Goal: Transaction & Acquisition: Obtain resource

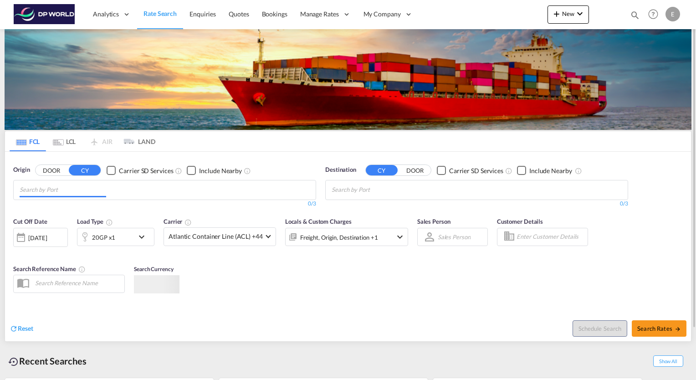
click at [117, 189] on md-chips at bounding box center [165, 189] width 302 height 19
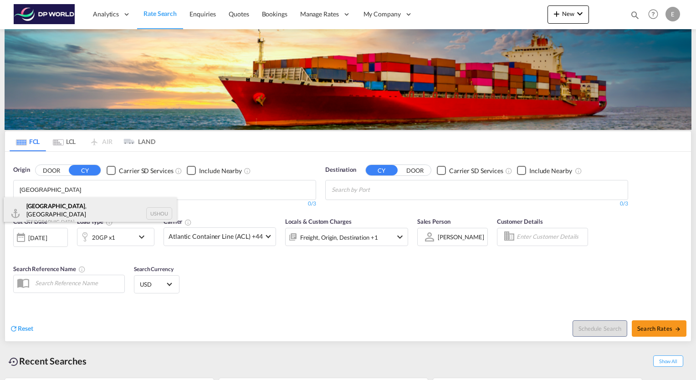
type input "[GEOGRAPHIC_DATA]"
click at [47, 210] on div "[GEOGRAPHIC_DATA] , [GEOGRAPHIC_DATA] [GEOGRAPHIC_DATA] USHOU" at bounding box center [90, 213] width 173 height 33
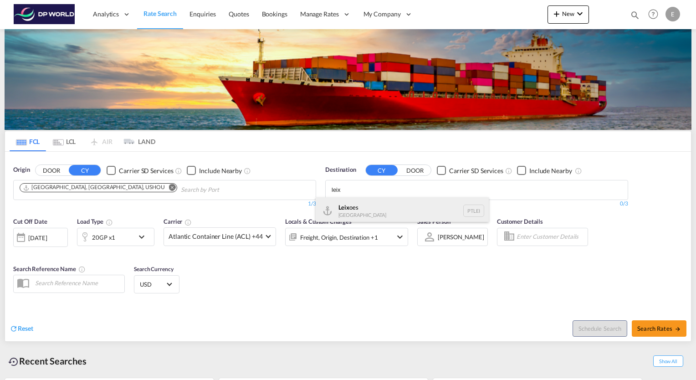
type input "leix"
click at [345, 208] on div "Leix oes [GEOGRAPHIC_DATA] PTLEI" at bounding box center [402, 210] width 173 height 27
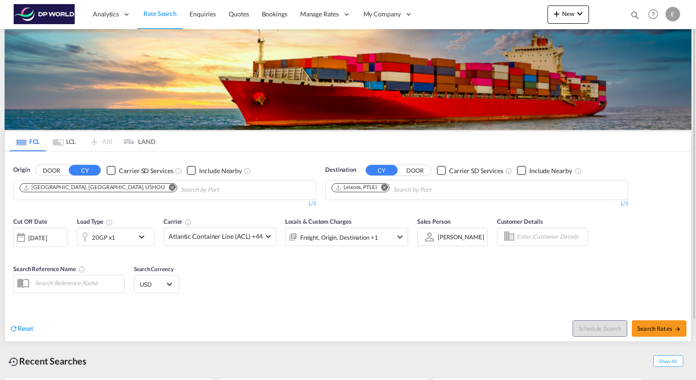
click at [144, 237] on md-icon "icon-chevron-down" at bounding box center [143, 236] width 15 height 11
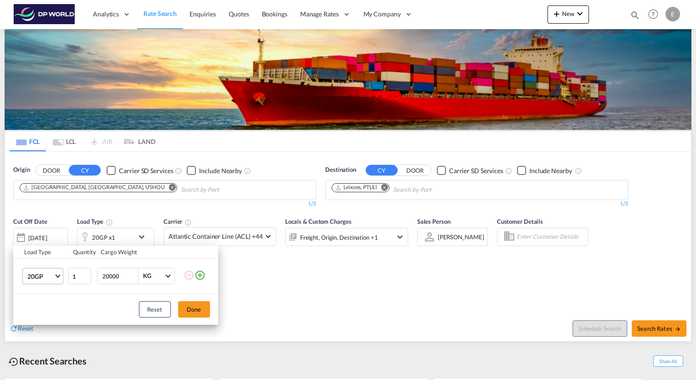
click at [57, 280] on md-select-value "20GP" at bounding box center [44, 275] width 36 height 15
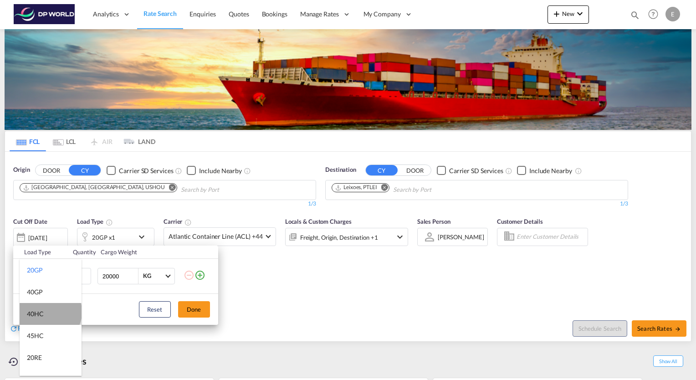
click at [49, 312] on md-option "40HC" at bounding box center [51, 314] width 62 height 22
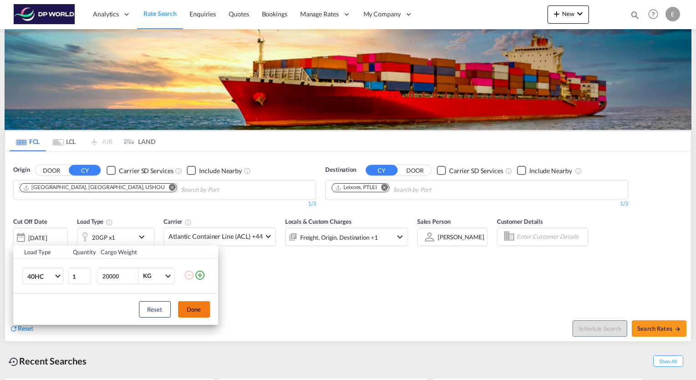
click at [194, 310] on button "Done" at bounding box center [194, 309] width 32 height 16
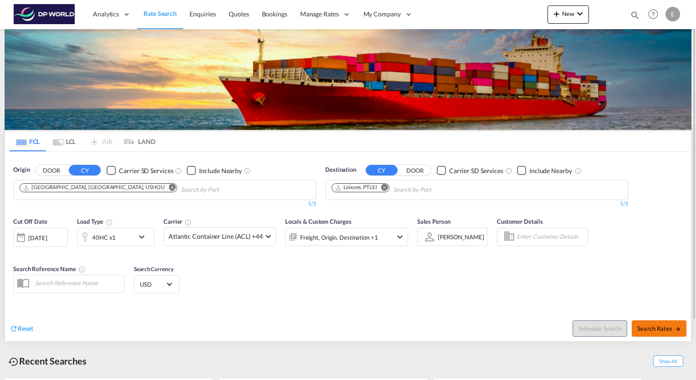
click at [669, 332] on button "Search Rates" at bounding box center [659, 328] width 55 height 16
type input "USHOU to PTLEI / [DATE]"
click at [384, 185] on md-icon "Remove" at bounding box center [384, 187] width 7 height 7
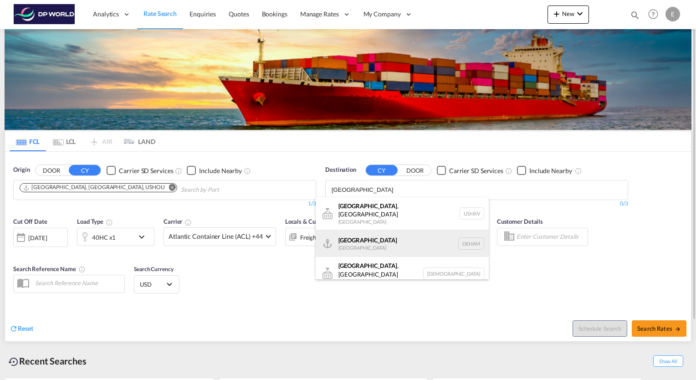
type input "hamburg"
click at [364, 234] on div "Hamburg Germany DEHAM" at bounding box center [402, 243] width 173 height 27
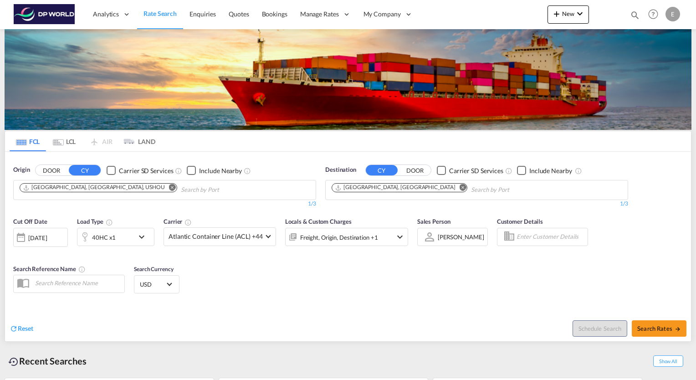
scroll to position [70, 0]
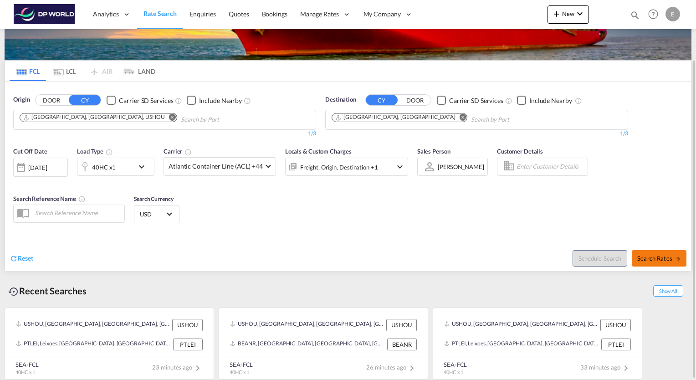
click at [664, 252] on button "Search Rates" at bounding box center [659, 258] width 55 height 16
type input "USHOU to DEHAM / 2 Oct 2025"
